Goal: Use online tool/utility: Utilize a website feature to perform a specific function

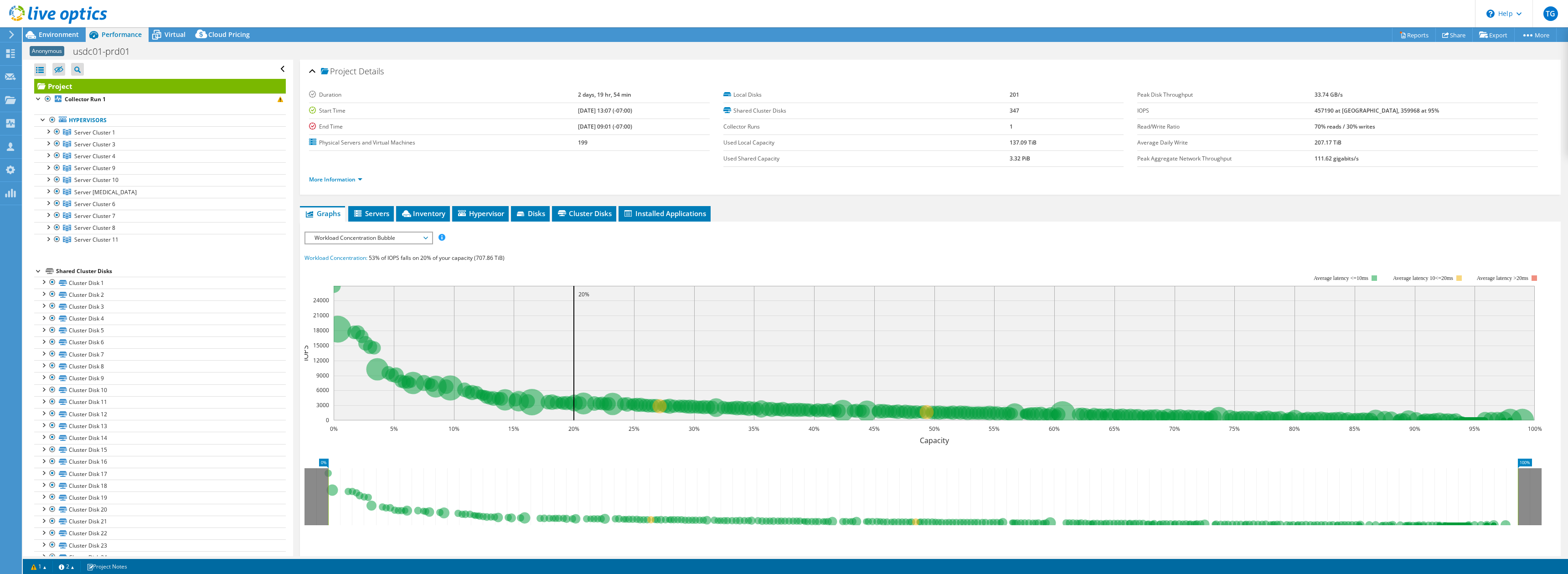
select select "USD"
click at [176, 32] on span "Virtual" at bounding box center [175, 34] width 21 height 9
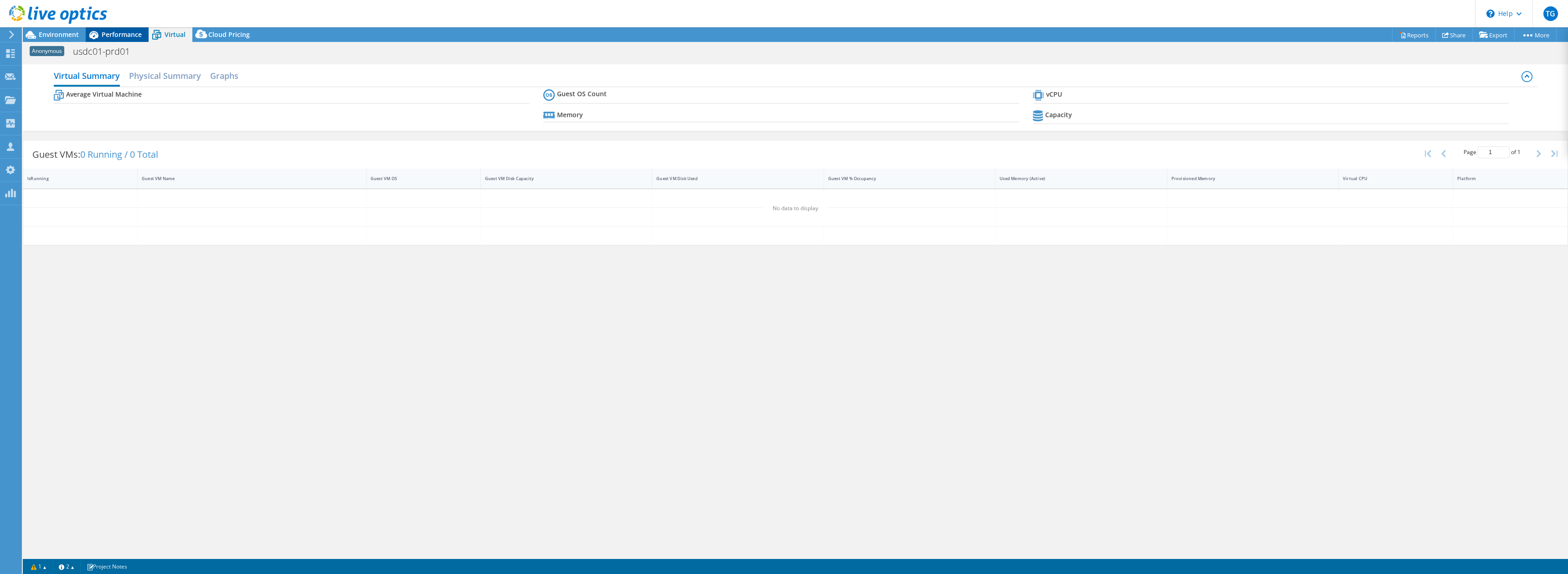
click at [122, 37] on span "Performance" at bounding box center [122, 34] width 40 height 9
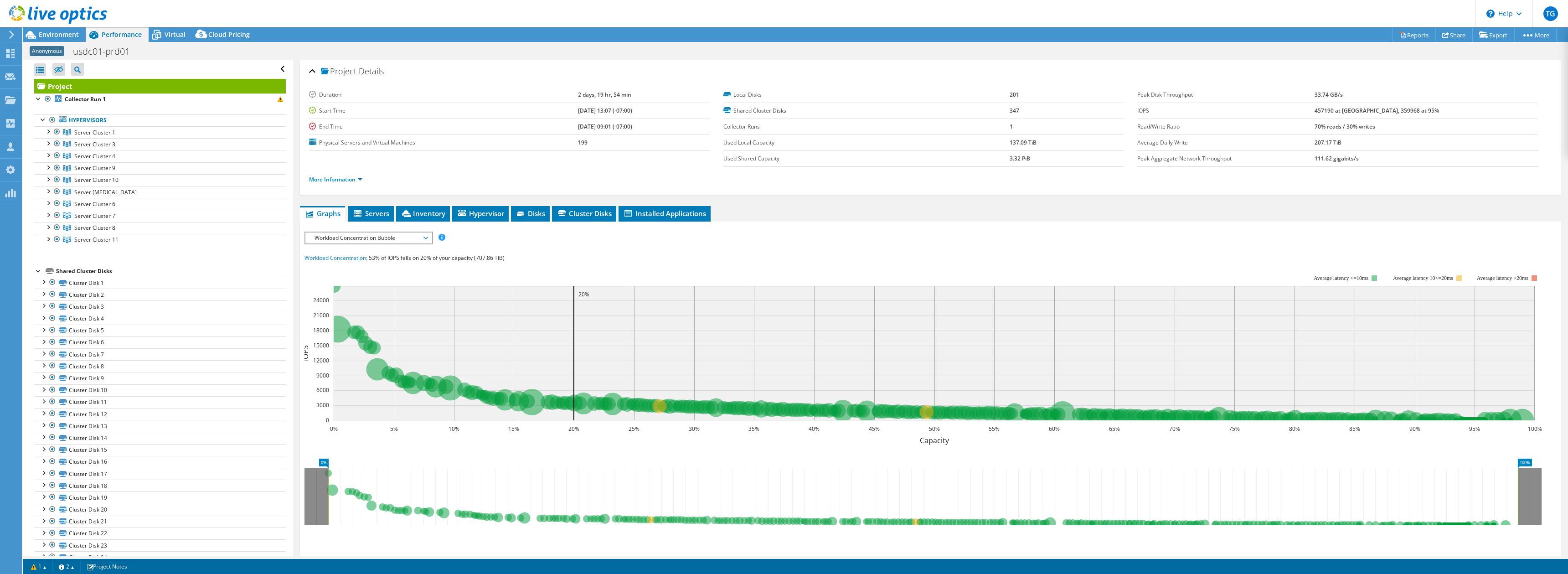
click at [51, 30] on div at bounding box center [54, 15] width 107 height 30
click at [63, 35] on span "Environment" at bounding box center [59, 34] width 40 height 9
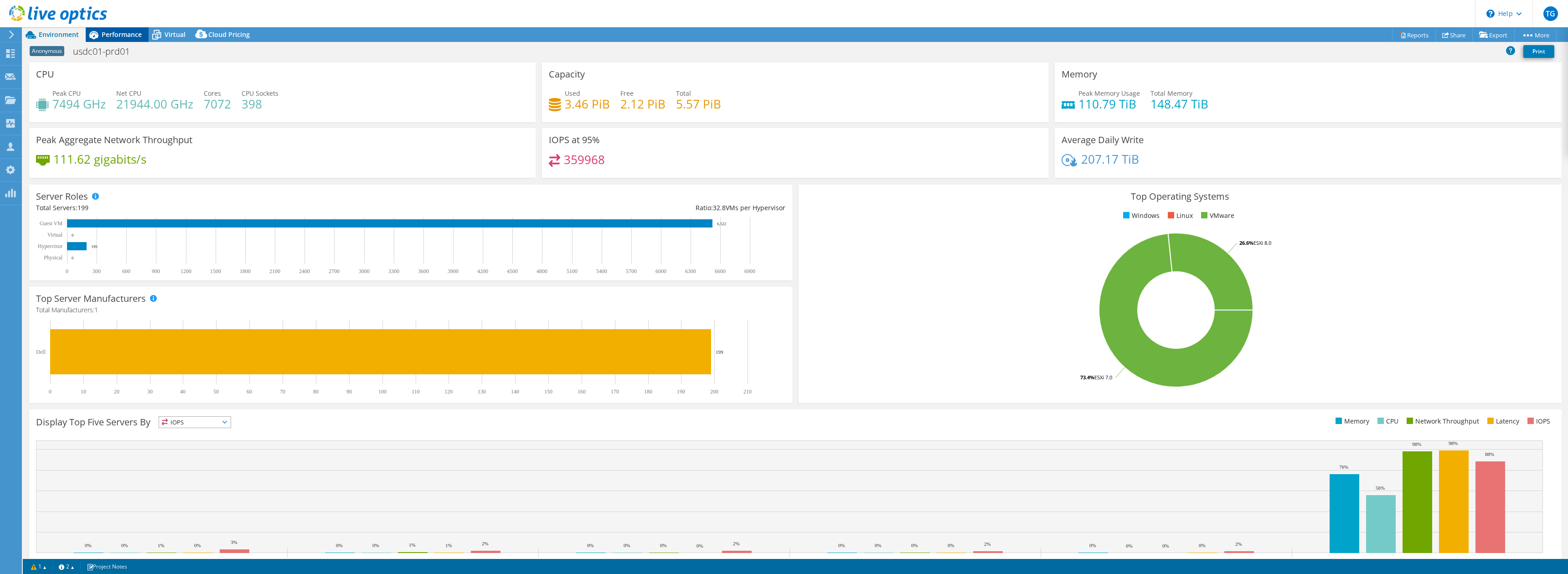
click at [130, 38] on span "Performance" at bounding box center [122, 34] width 40 height 9
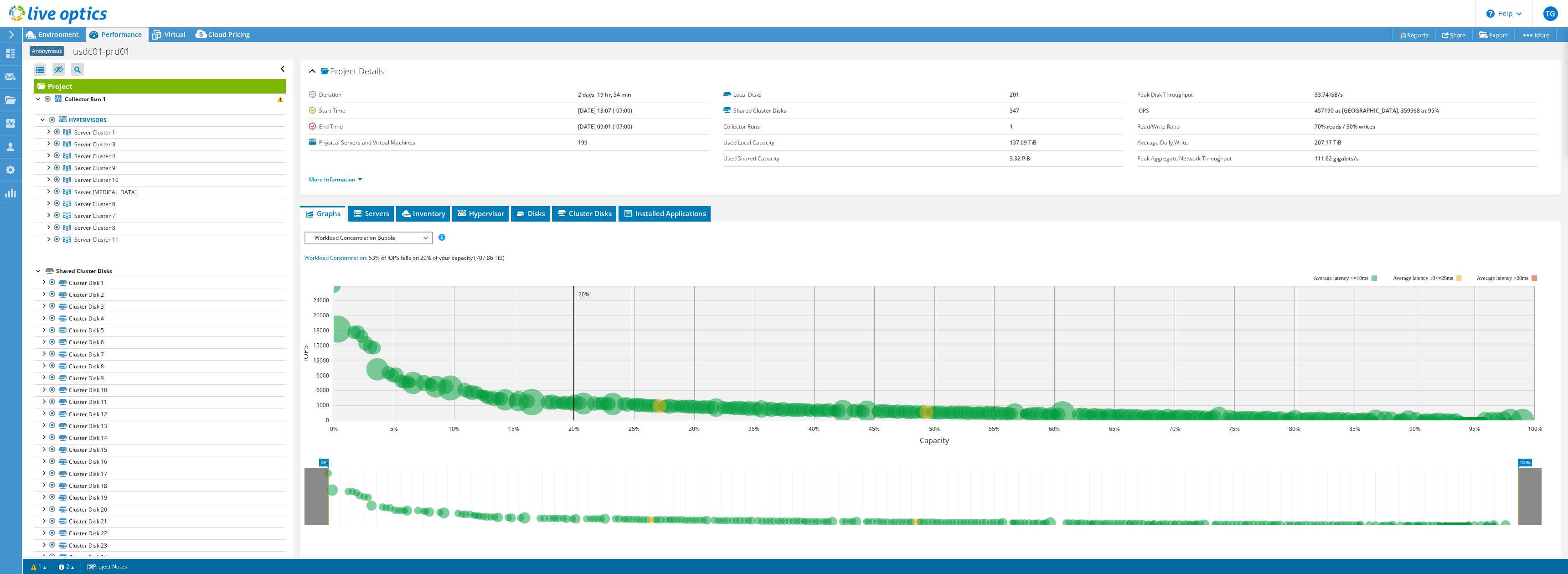
scroll to position [18, 0]
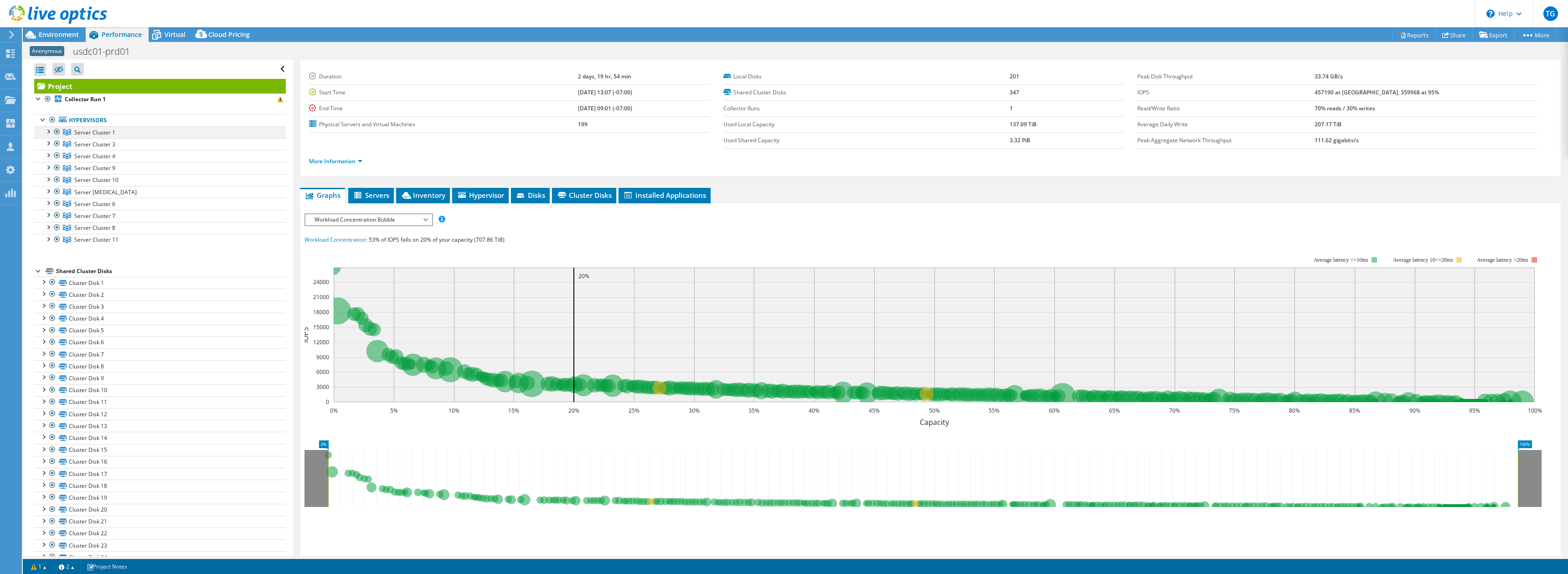
click at [49, 130] on div at bounding box center [47, 130] width 9 height 9
click at [47, 131] on div at bounding box center [47, 130] width 9 height 9
click at [46, 146] on div at bounding box center [47, 142] width 9 height 9
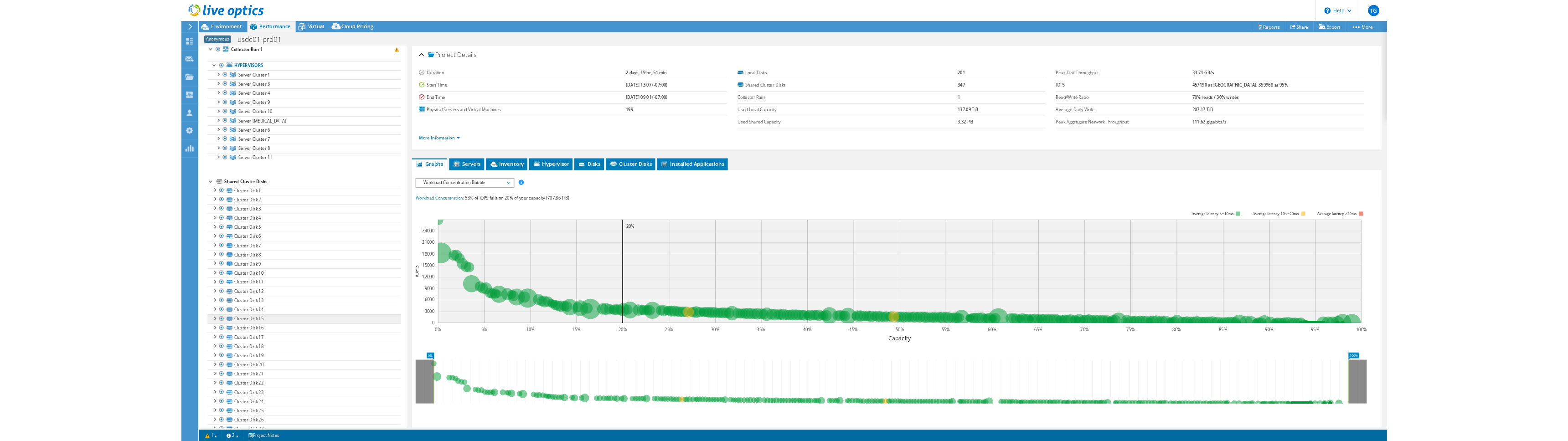
scroll to position [90, 0]
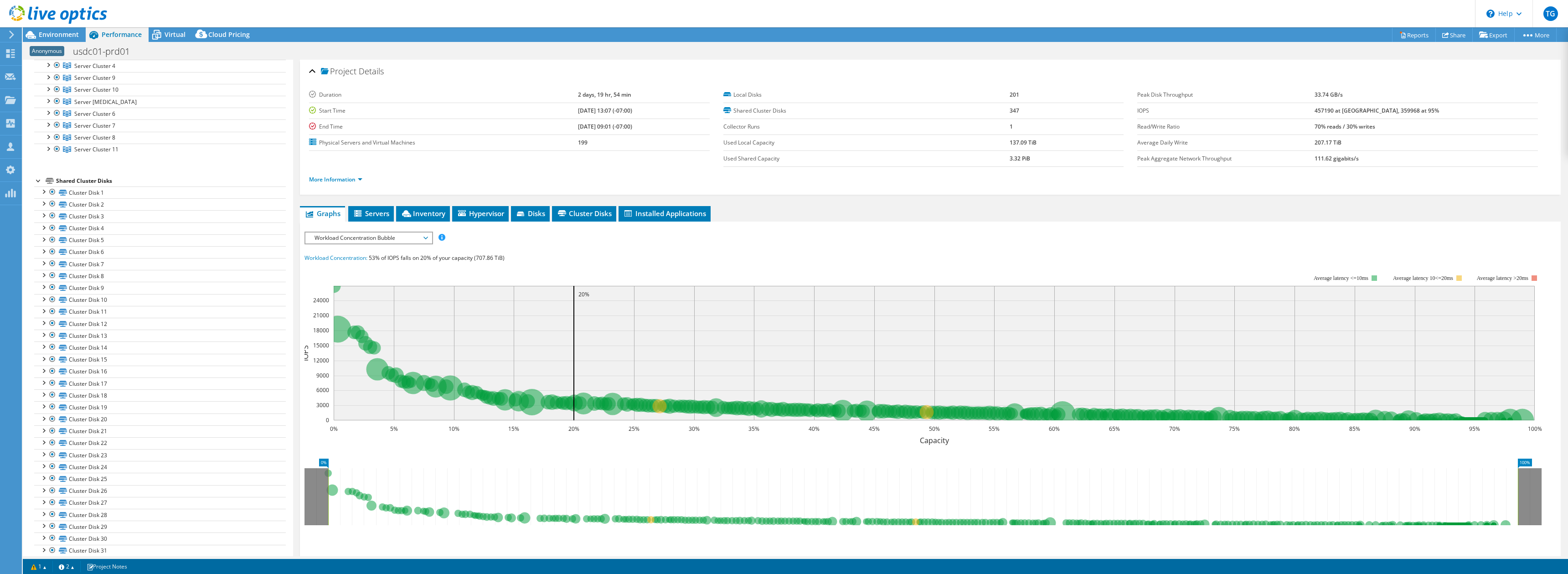
click at [716, 301] on icon "0% 5% 10% 15% 20% 25% 30% 35% 40% 45% 50% 55% 60% 65% 70% 75% 80% 85% 90% 95% 1…" at bounding box center [926, 354] width 1244 height 183
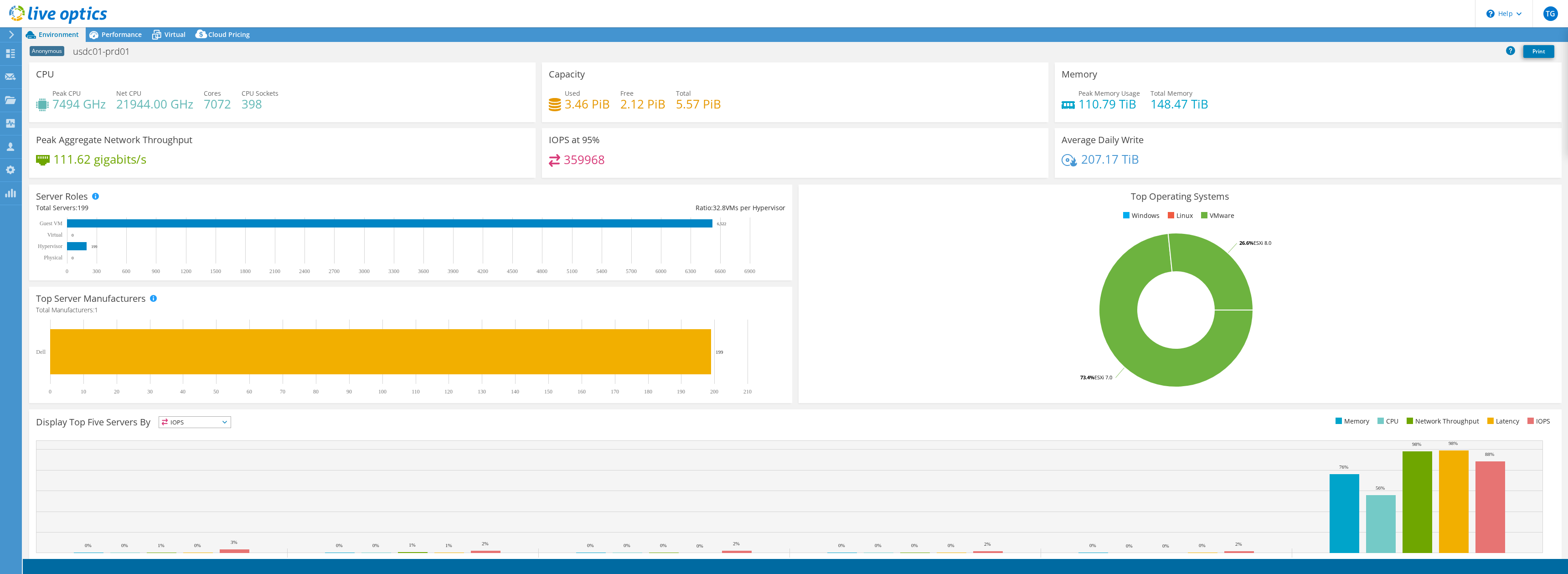
select select "USD"
